Goal: Check status: Check status

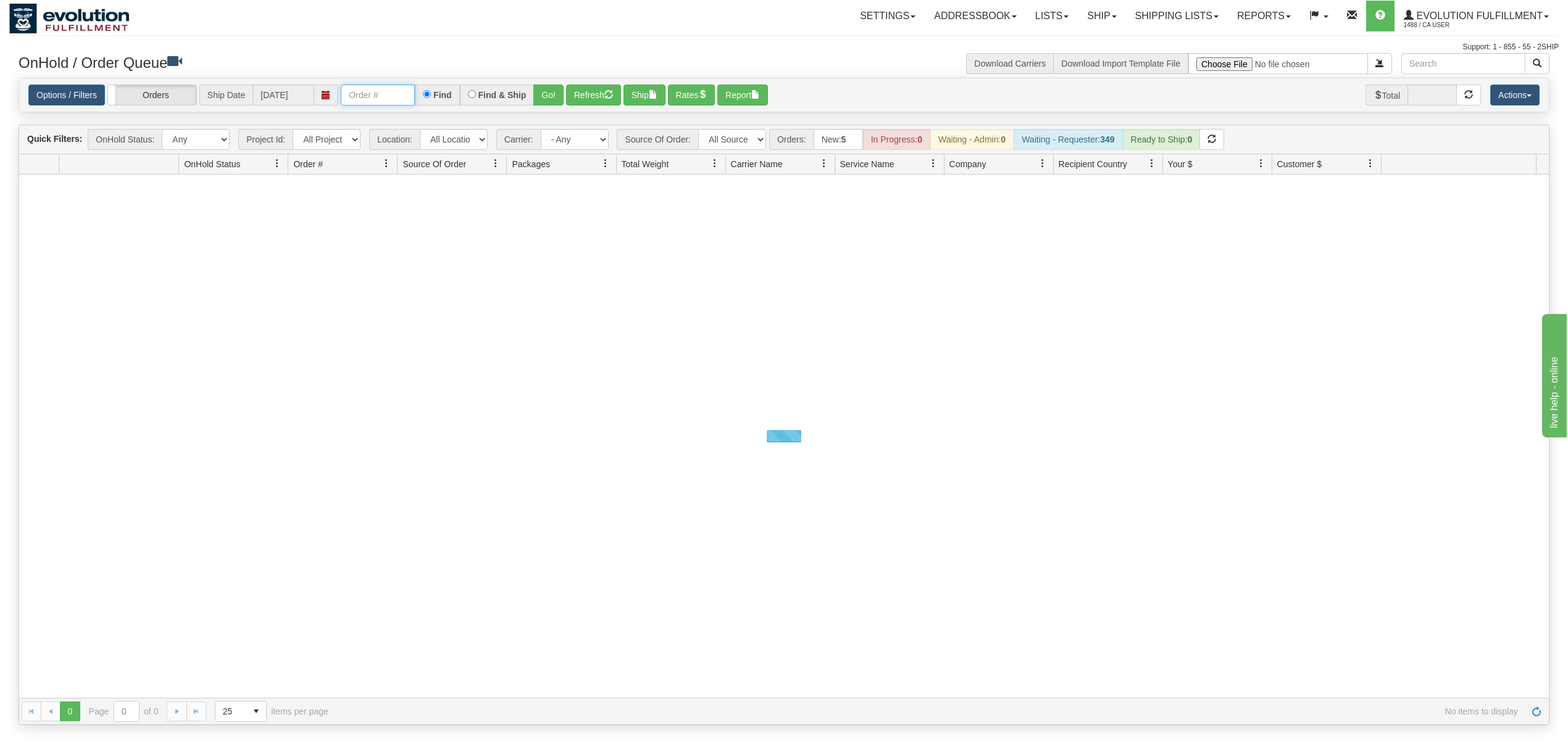
click at [359, 91] on input "text" at bounding box center [378, 95] width 74 height 21
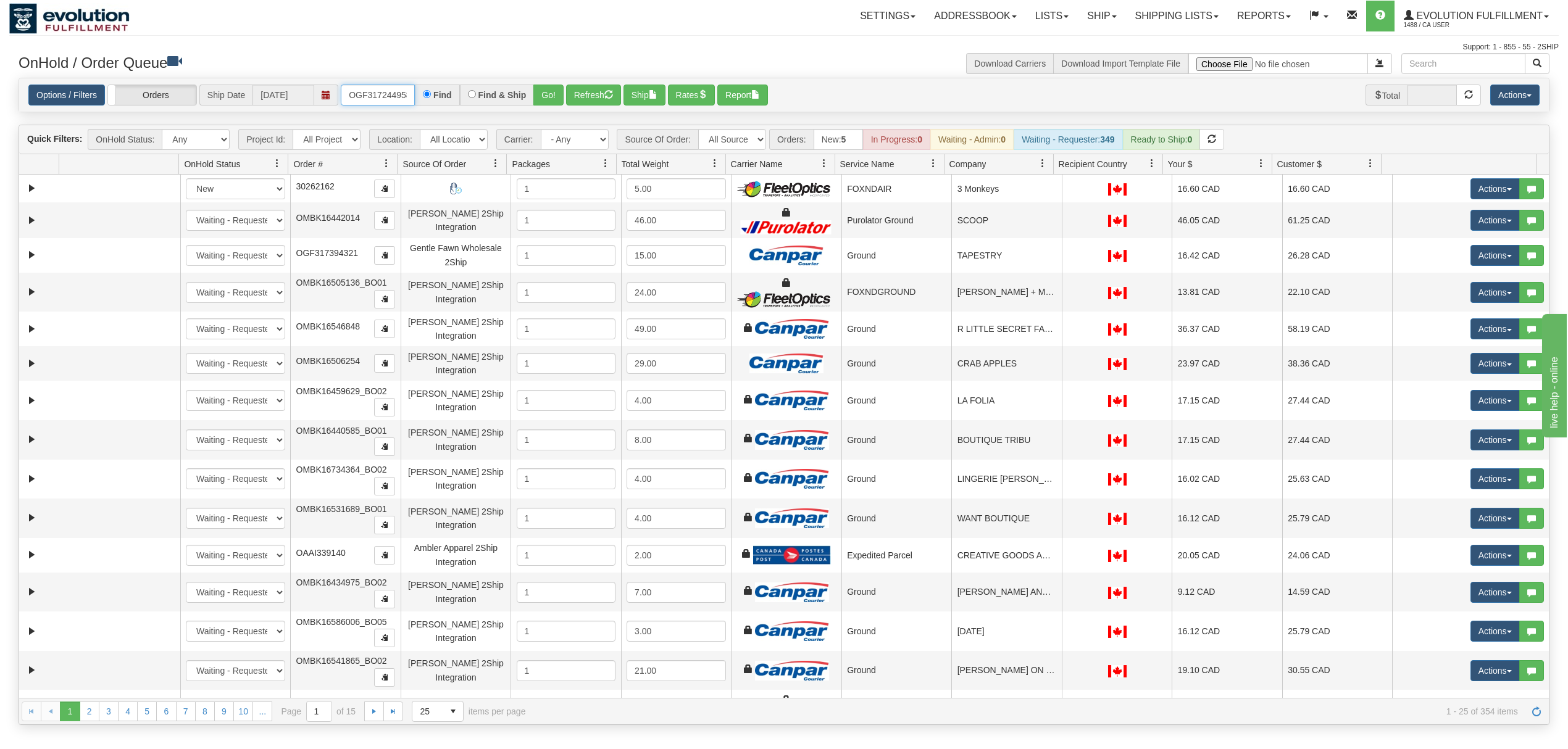
type input "OGF317244958"
click at [551, 89] on button "Go!" at bounding box center [548, 95] width 30 height 21
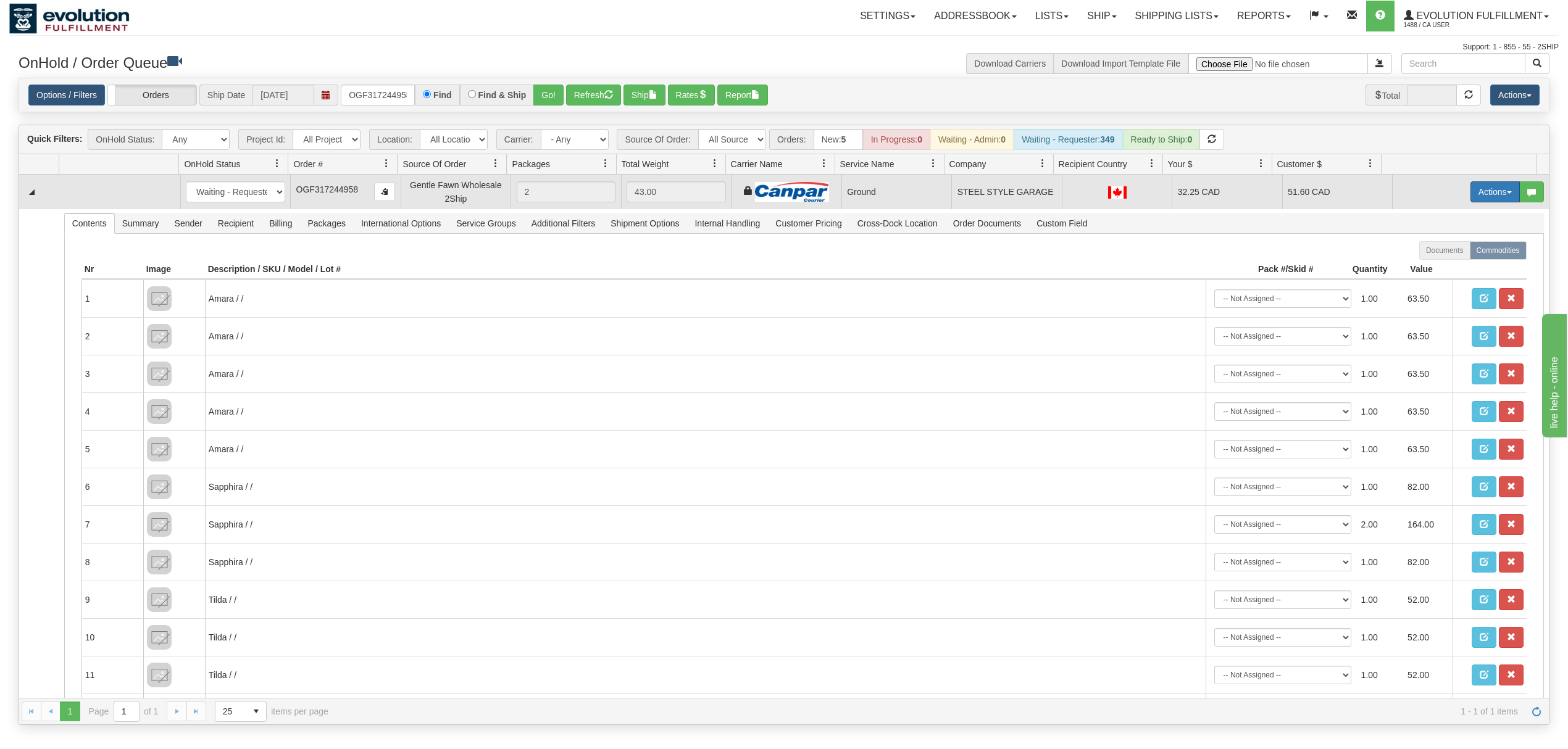
click at [1471, 195] on button "Actions" at bounding box center [1495, 192] width 49 height 21
click at [1433, 268] on span "Ship" at bounding box center [1445, 263] width 26 height 10
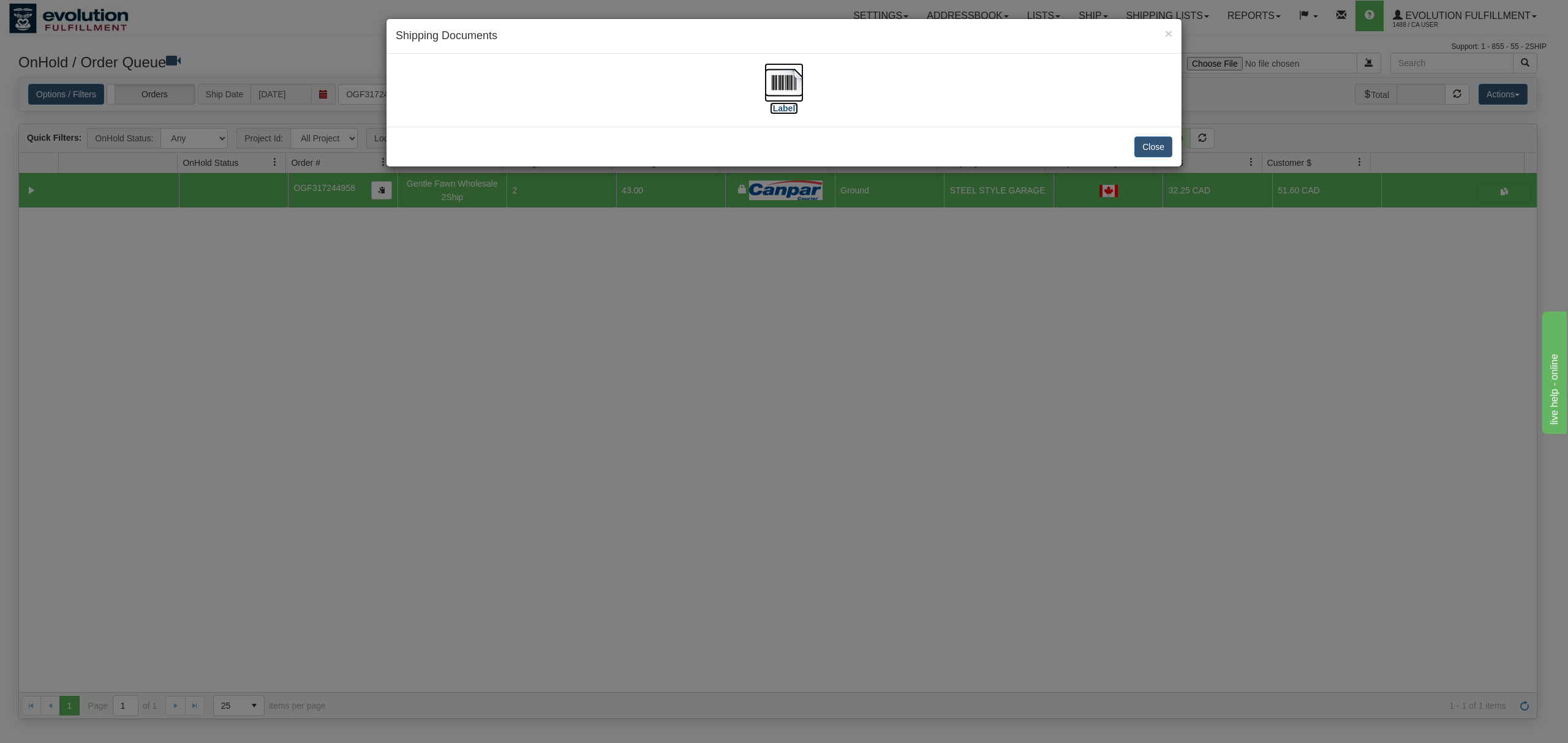
click at [774, 86] on img at bounding box center [783, 83] width 39 height 39
click at [1135, 136] on button "Close" at bounding box center [1153, 147] width 38 height 21
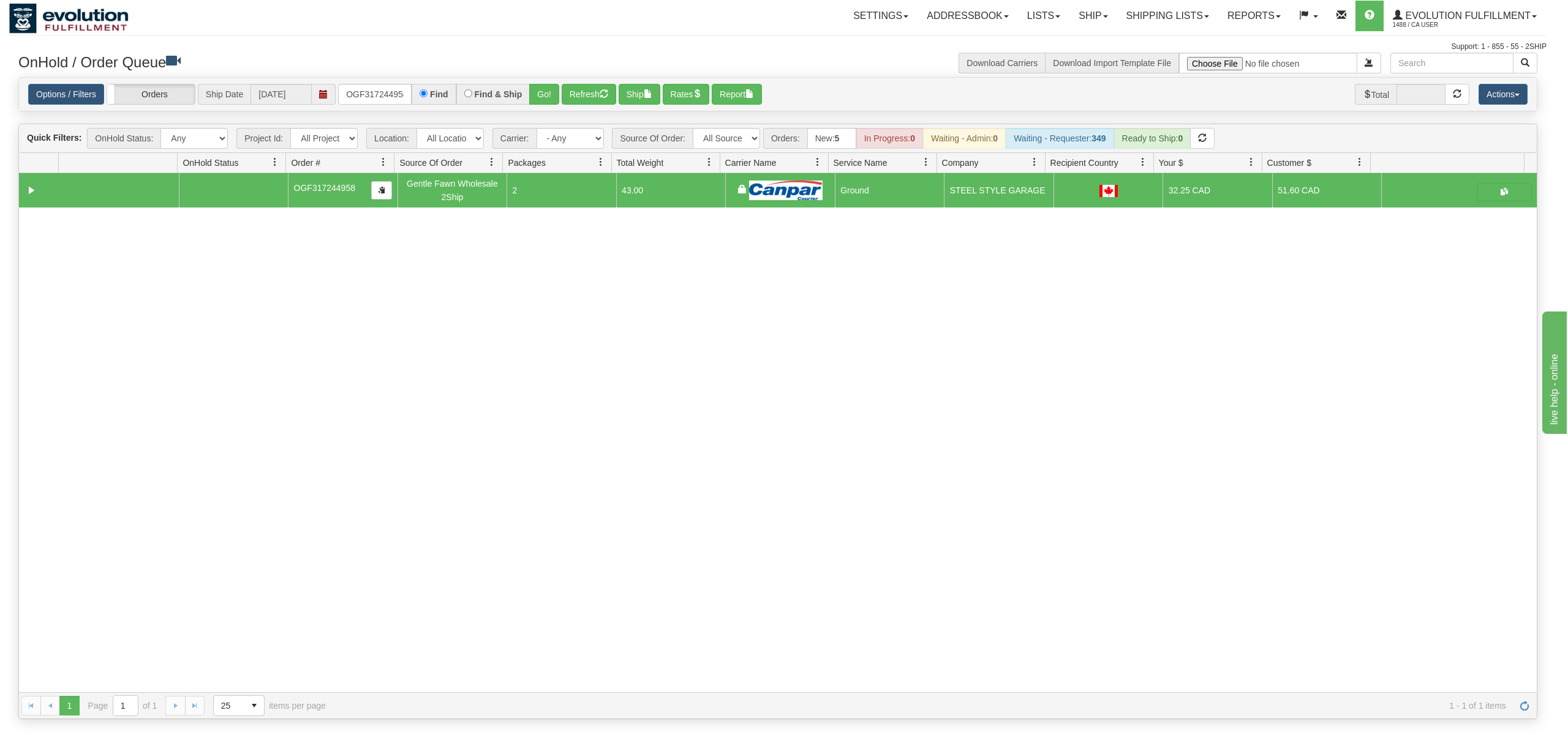
click at [1137, 138] on div at bounding box center [784, 372] width 1568 height 743
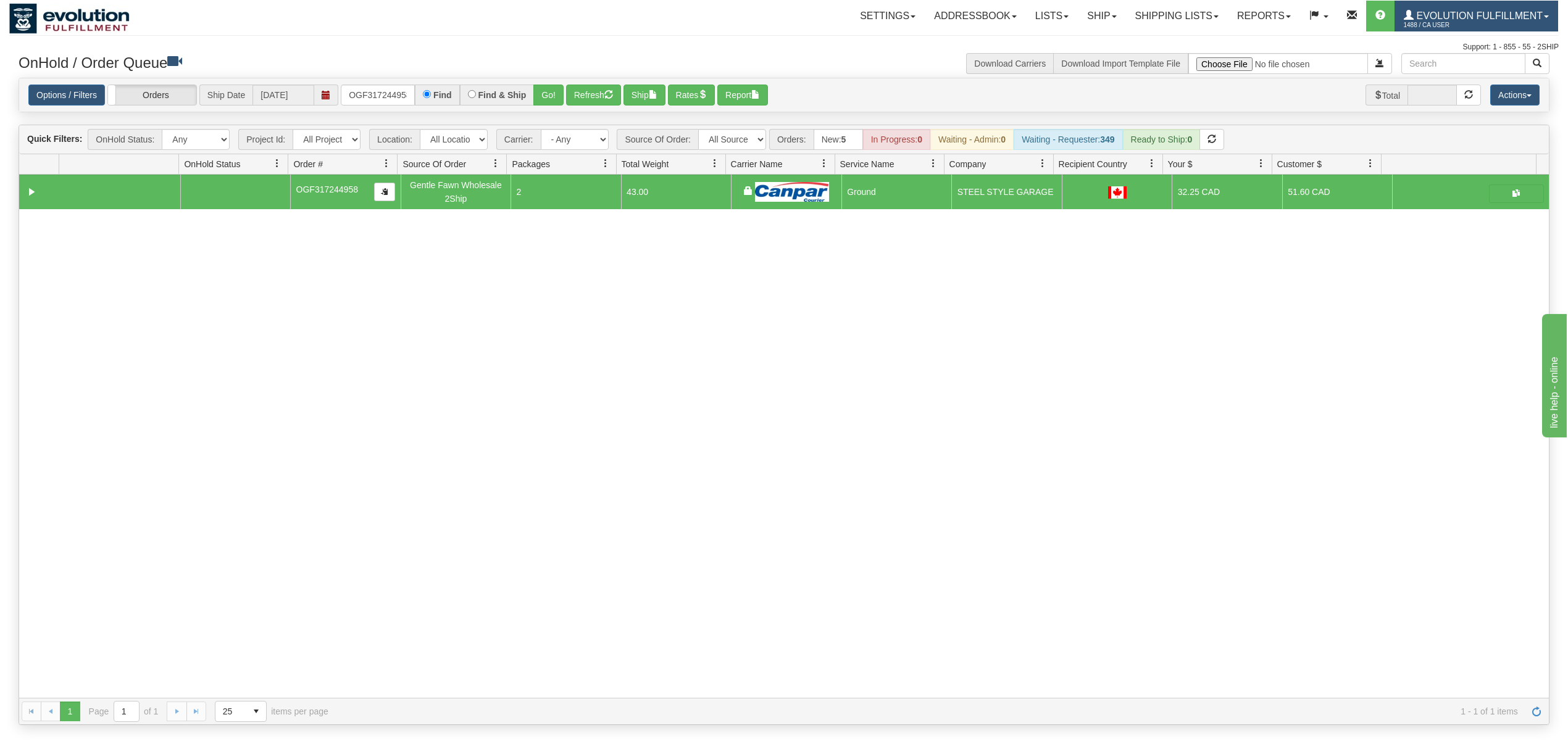
click at [1458, 10] on span "Evolution Fulfillment" at bounding box center [1478, 16] width 129 height 10
click at [1469, 75] on span "LOG OUT" at bounding box center [1476, 75] width 39 height 10
